Goal: Transaction & Acquisition: Purchase product/service

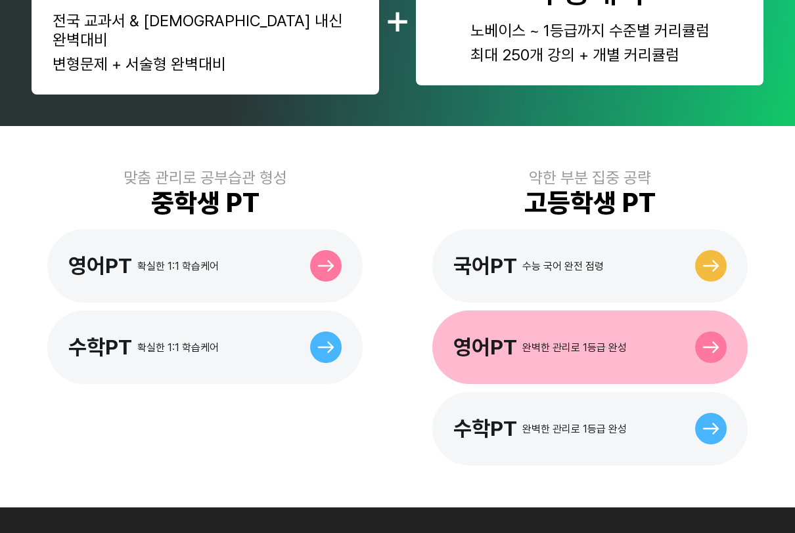
scroll to position [298, 0]
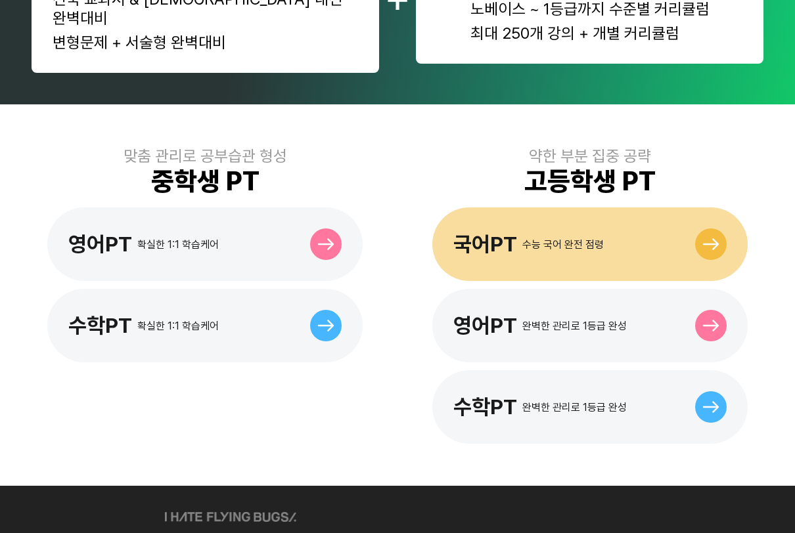
click at [545, 238] on div "수능 국어 완전 점령" at bounding box center [562, 244] width 81 height 12
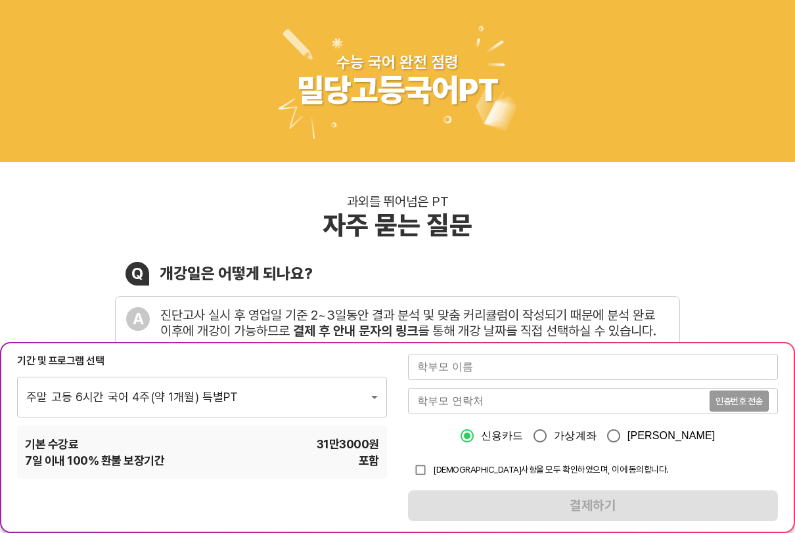
scroll to position [179, 0]
